Goal: Transaction & Acquisition: Purchase product/service

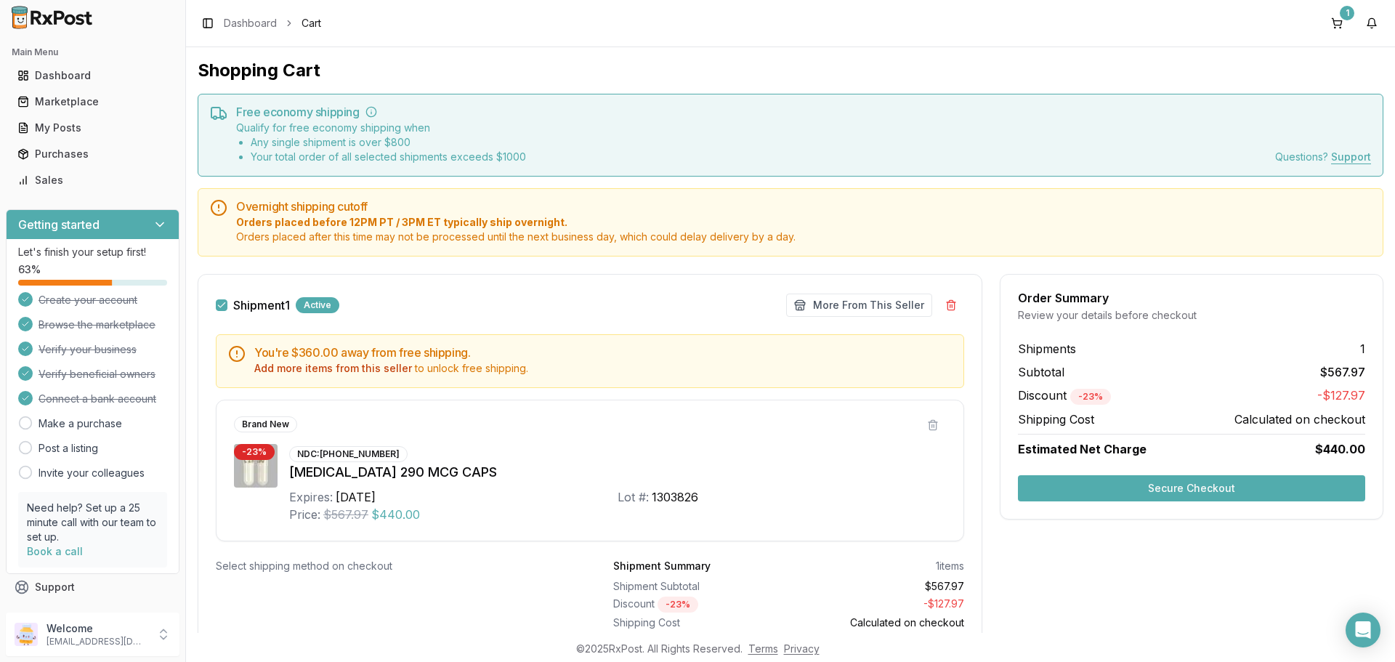
scroll to position [73, 0]
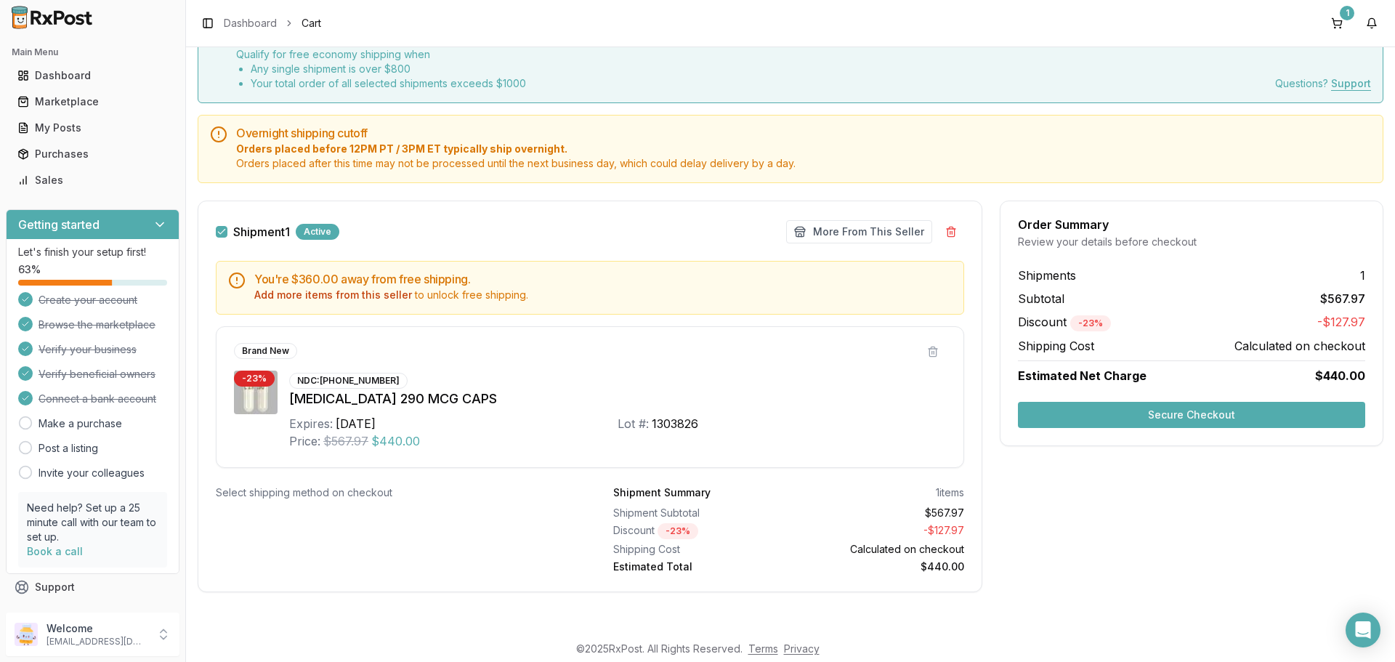
click at [497, 300] on div "Add more items from this seller to unlock free shipping." at bounding box center [602, 295] width 697 height 15
click at [866, 227] on button "More From This Seller" at bounding box center [859, 231] width 146 height 23
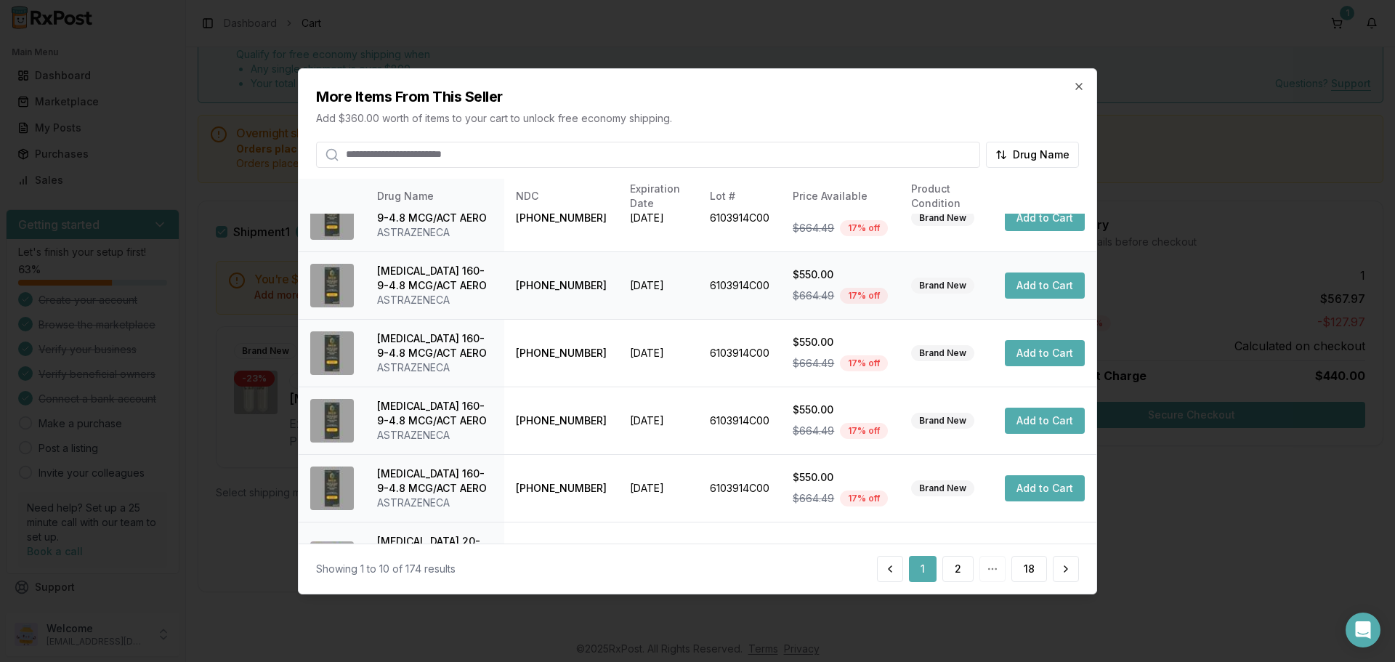
scroll to position [360, 0]
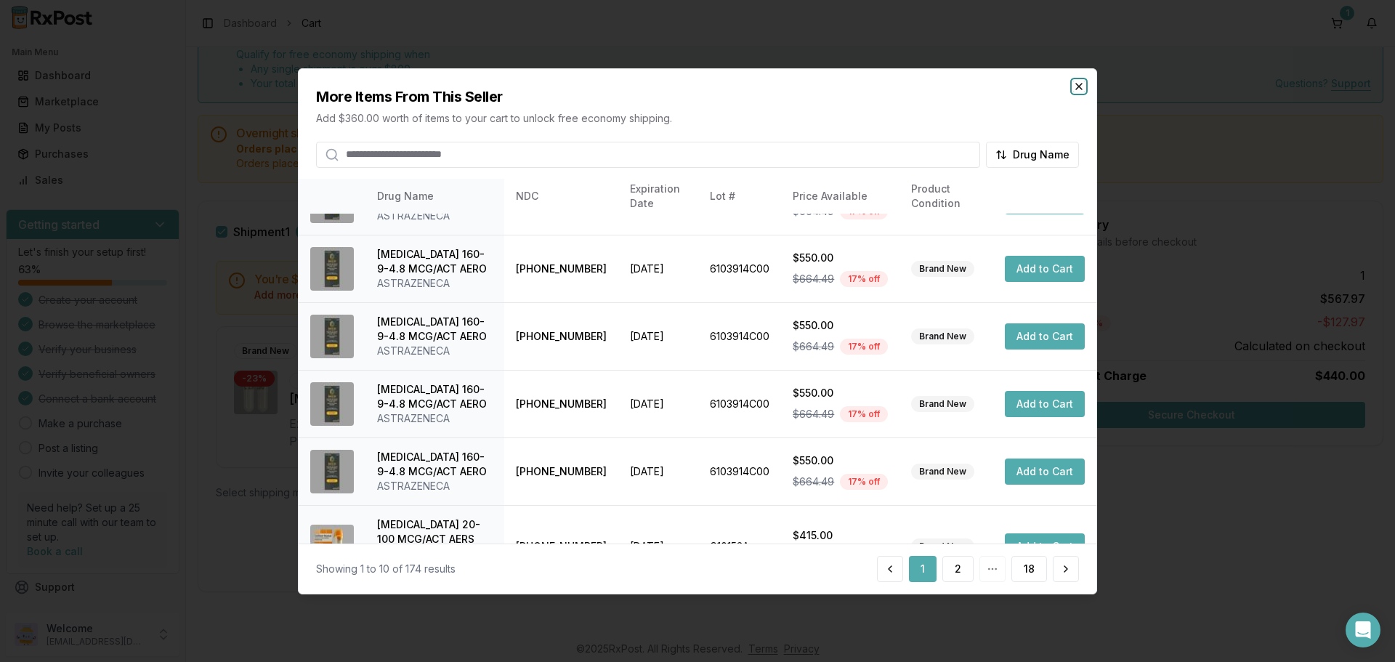
click at [1080, 87] on icon "button" at bounding box center [1079, 86] width 6 height 6
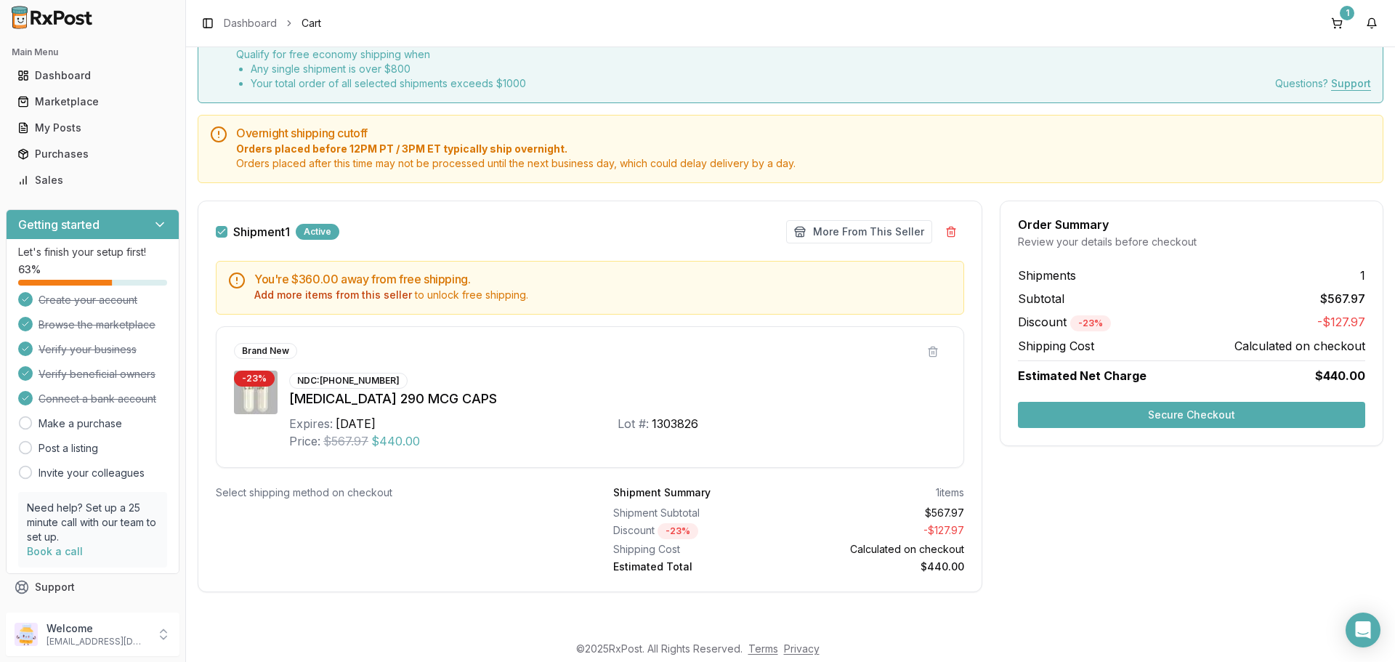
drag, startPoint x: 358, startPoint y: 298, endPoint x: 362, endPoint y: 318, distance: 20.7
click at [362, 318] on div "You're $360.00 away from free shipping. Add more items from this seller to unlo…" at bounding box center [589, 364] width 783 height 207
click at [474, 297] on div "Add more items from this seller to unlock free shipping." at bounding box center [602, 295] width 697 height 15
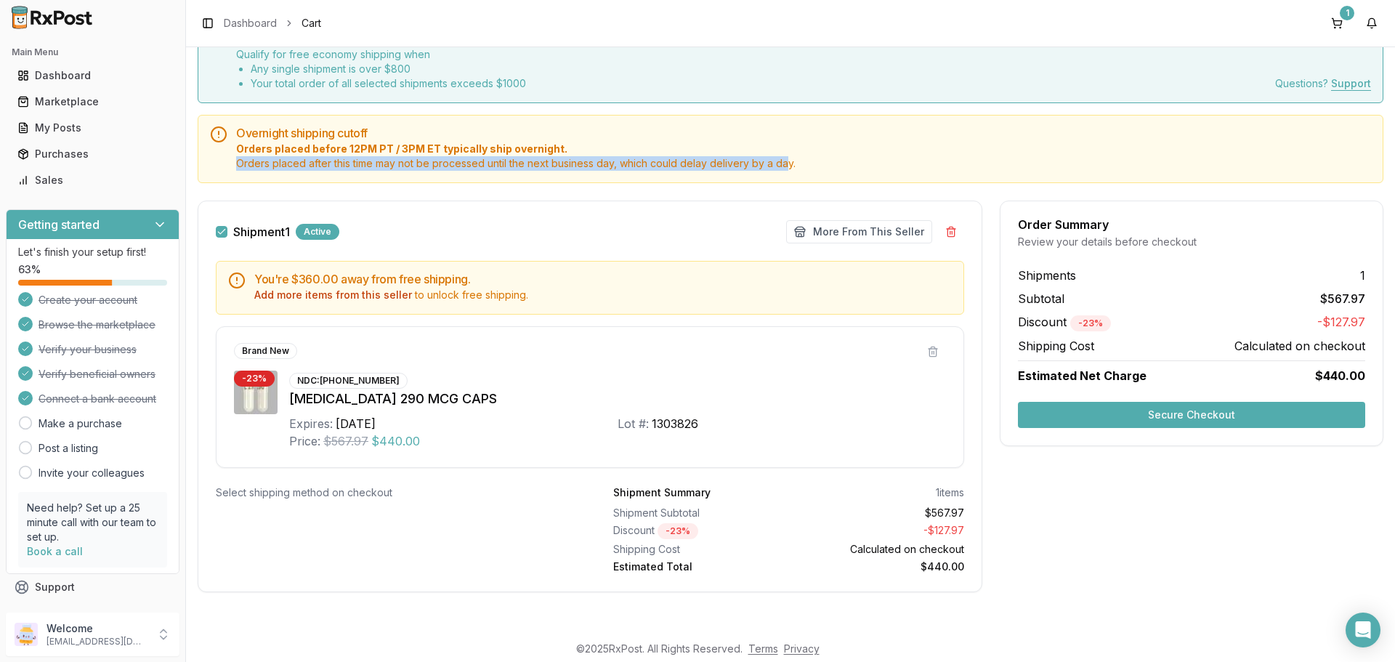
drag, startPoint x: 237, startPoint y: 164, endPoint x: 830, endPoint y: 169, distance: 592.9
click at [806, 170] on span "Orders placed after this time may not be processed until the next business day,…" at bounding box center [803, 163] width 1135 height 15
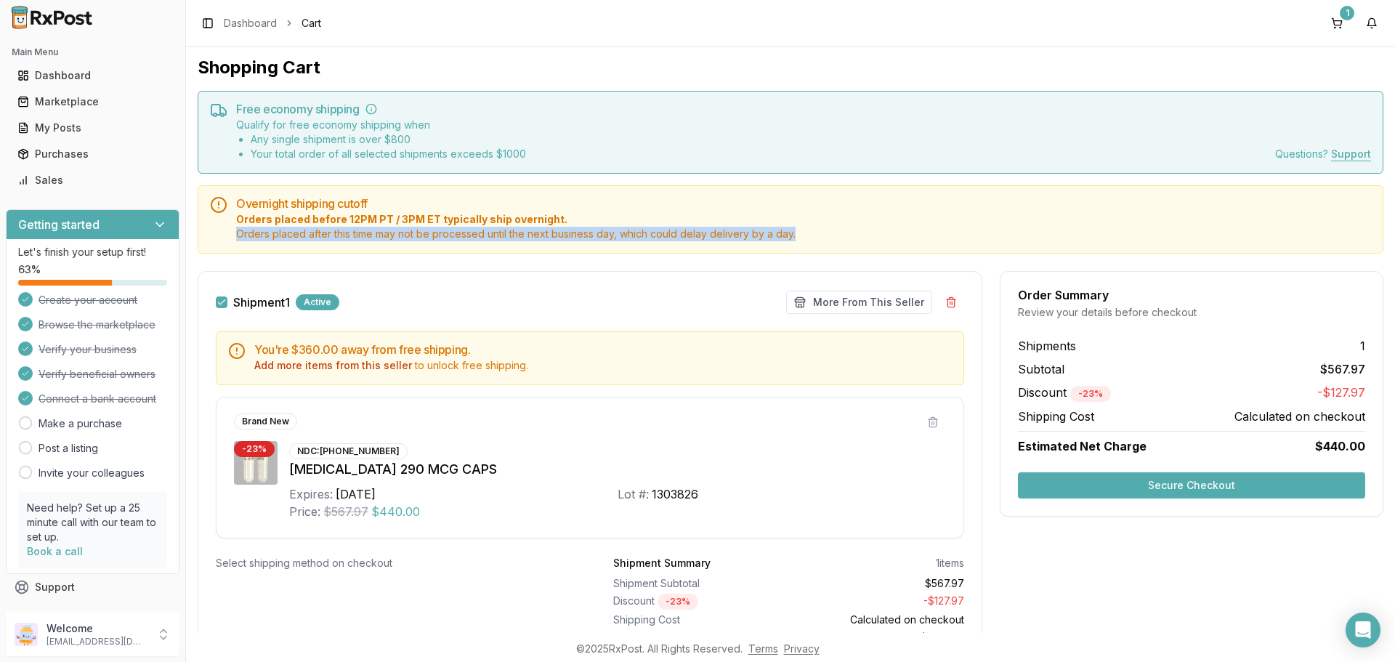
scroll to position [0, 0]
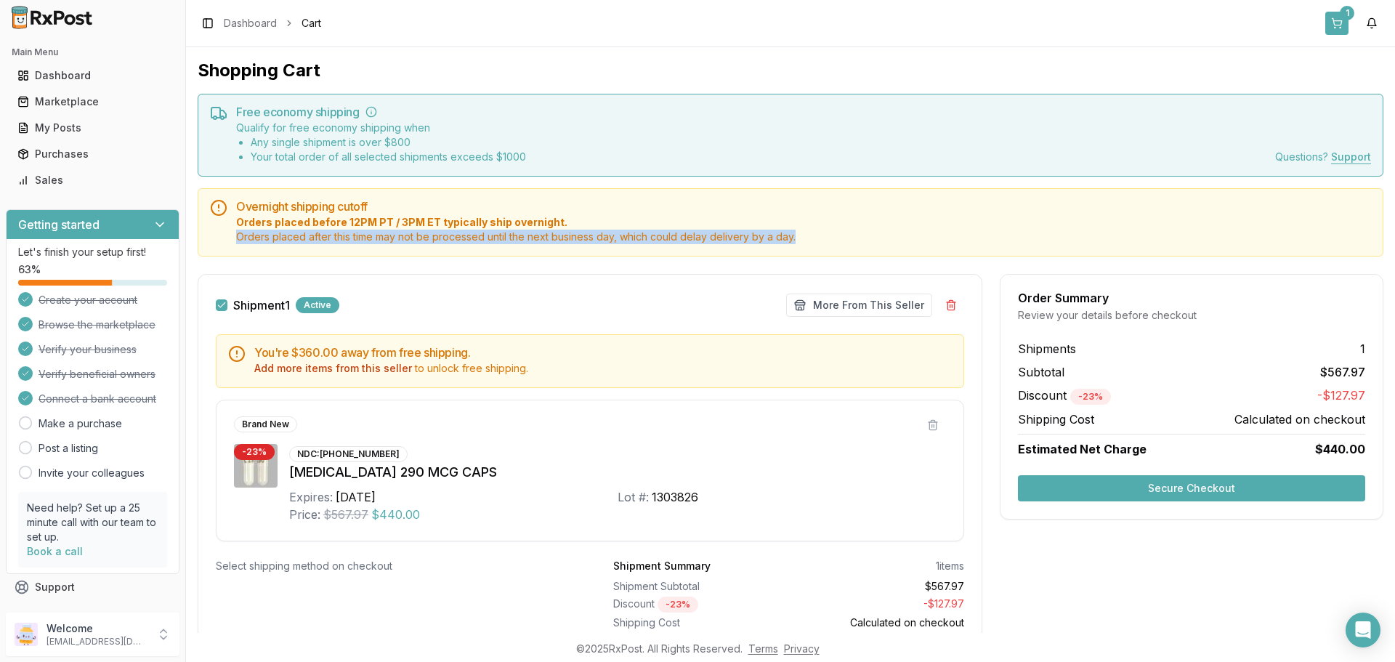
click at [1343, 22] on button "1" at bounding box center [1336, 23] width 23 height 23
click at [1335, 22] on button "1" at bounding box center [1336, 23] width 23 height 23
click at [928, 424] on button at bounding box center [933, 425] width 26 height 26
